Goal: Task Accomplishment & Management: Manage account settings

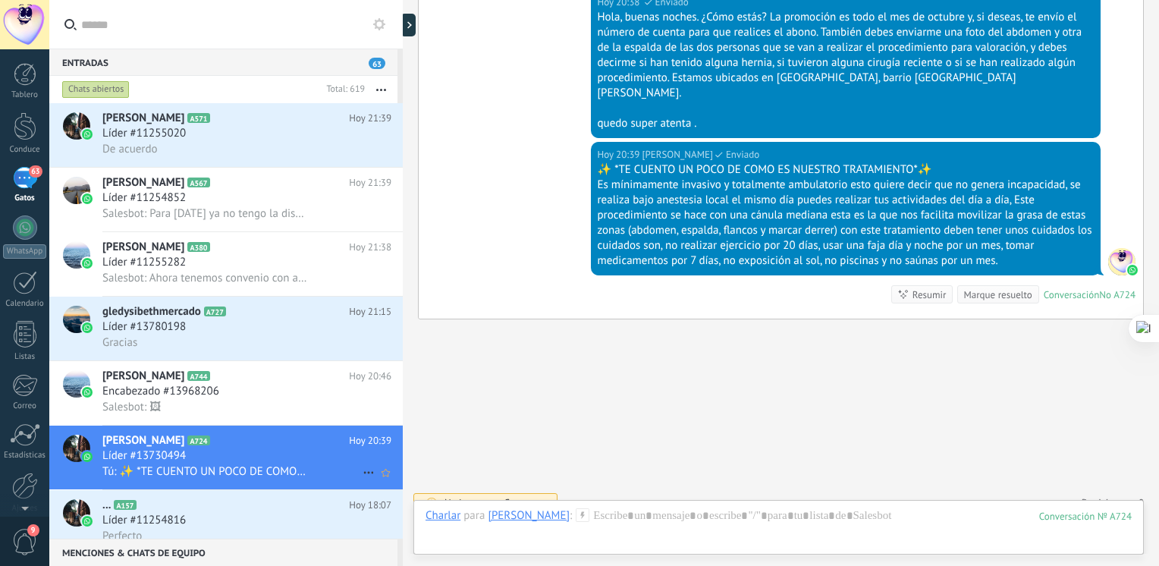
click at [271, 460] on div "Líder #13730494" at bounding box center [246, 455] width 289 height 15
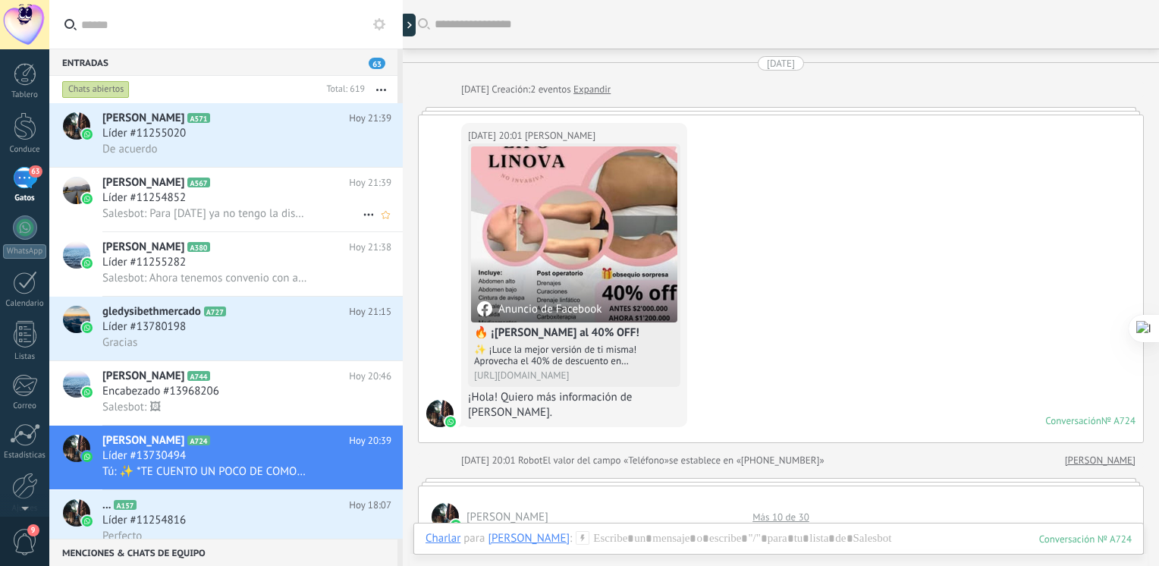
scroll to position [1227, 0]
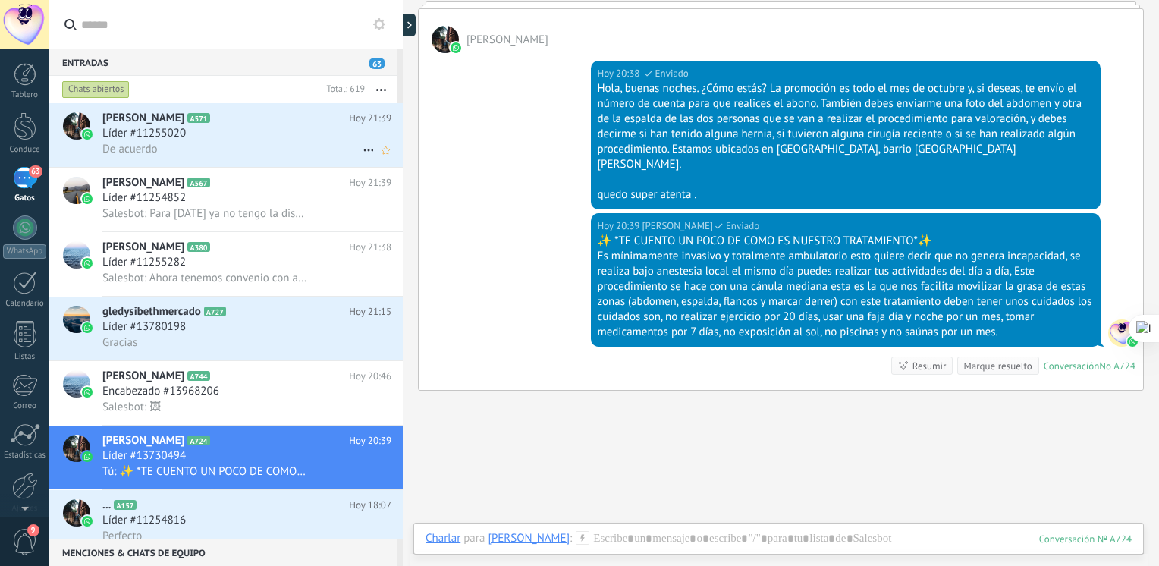
click at [231, 150] on div "De acuerdo" at bounding box center [246, 149] width 289 height 16
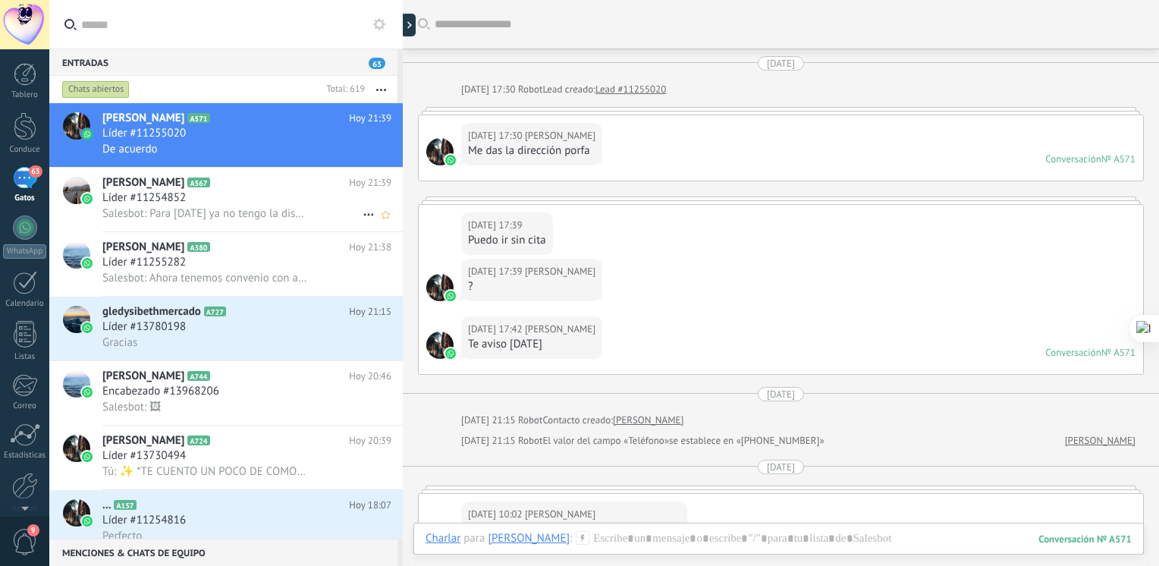
scroll to position [3419, 0]
